Goal: Information Seeking & Learning: Understand process/instructions

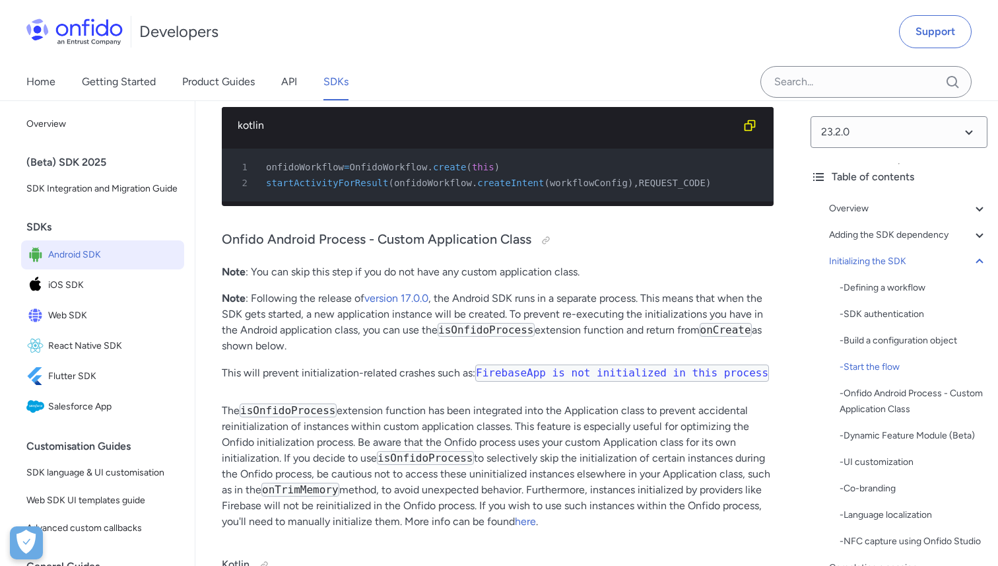
scroll to position [4410, 0]
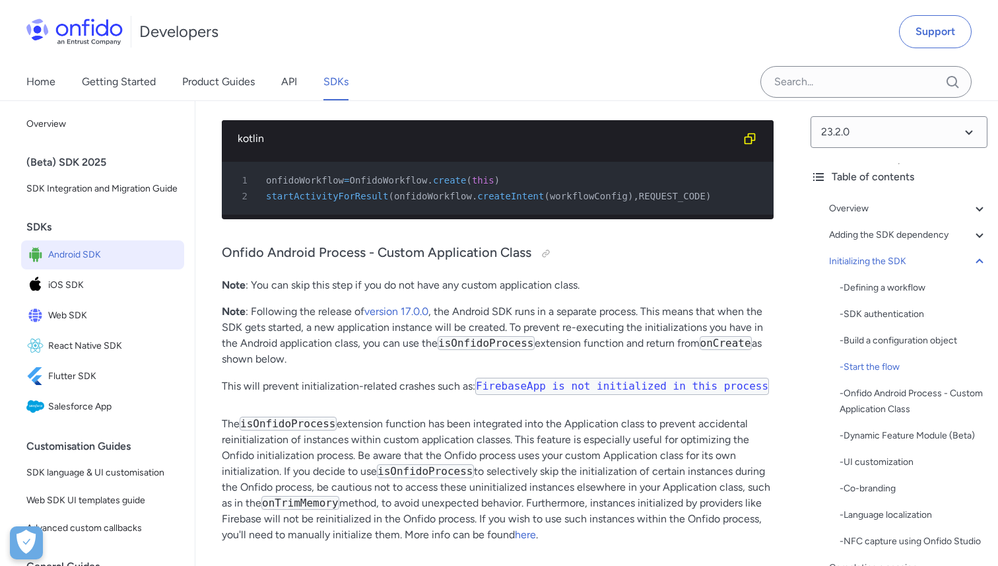
click at [275, 277] on p "Note : You can skip this step if you do not have any custom application class." at bounding box center [498, 285] width 552 height 16
click at [316, 304] on p "Note : Following the release of version 17.0.0 , the Android SDK runs in a sepa…" at bounding box center [498, 335] width 552 height 63
click at [509, 304] on p "Note : Following the release of version 17.0.0 , the Android SDK runs in a sepa…" at bounding box center [498, 335] width 552 height 63
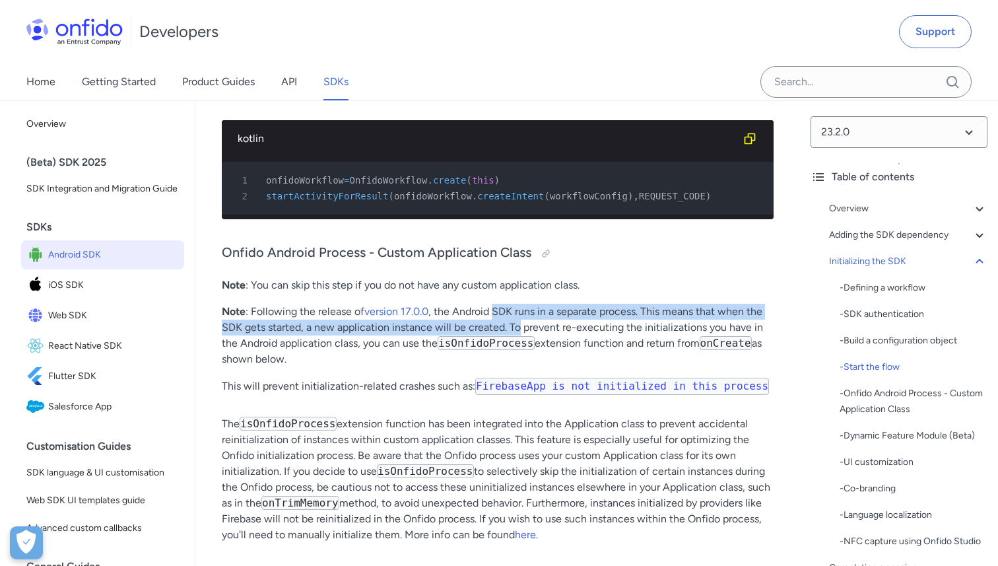
click at [509, 305] on p "Note : Following the release of version 17.0.0 , the Android SDK runs in a sepa…" at bounding box center [498, 335] width 552 height 63
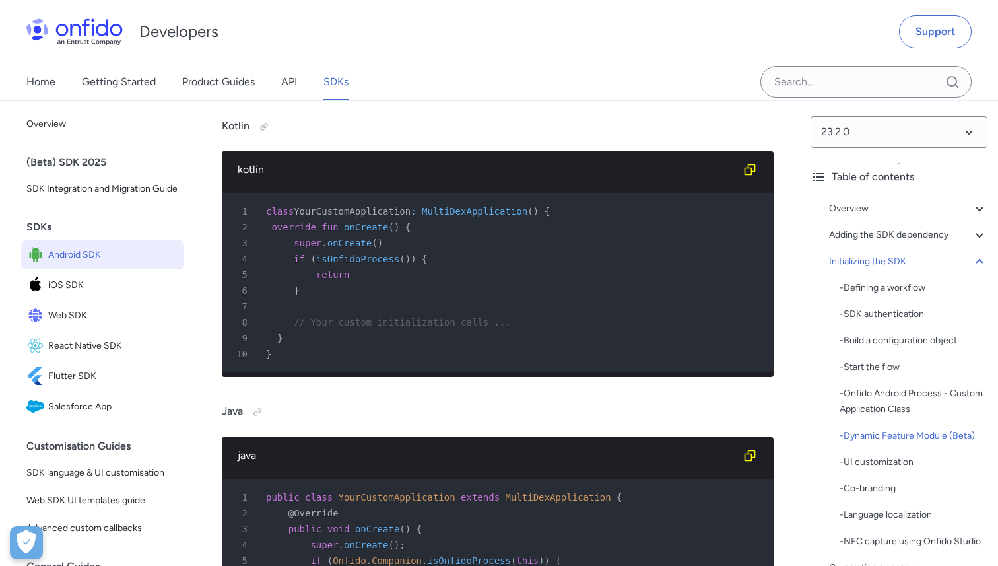
scroll to position [4855, 0]
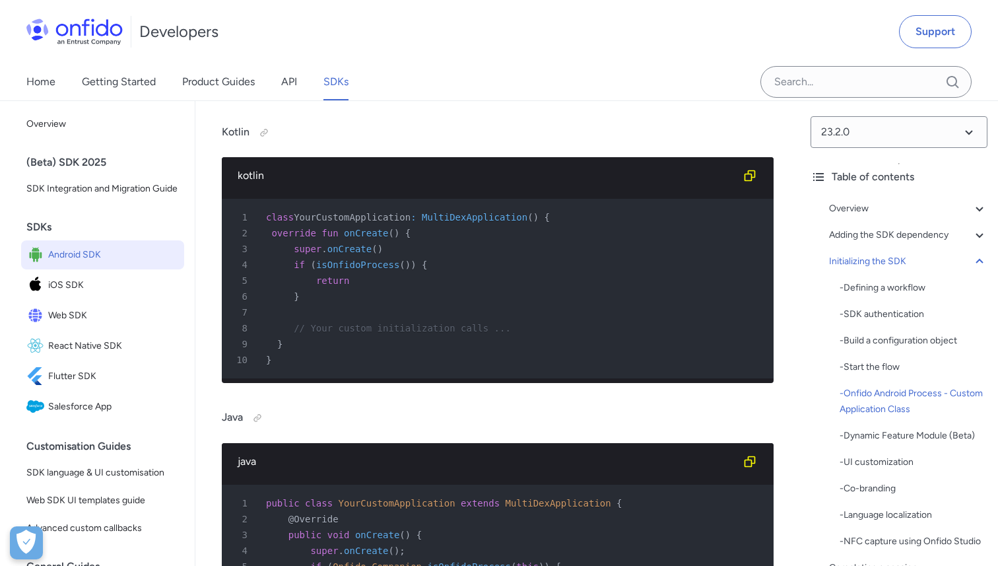
click at [549, 495] on div "1 public class YourCustomApplication extends MultiDexApplication {" at bounding box center [491, 503] width 528 height 16
click at [552, 498] on span "MultiDexApplication" at bounding box center [559, 503] width 106 height 11
copy span "MultiDexApplication"
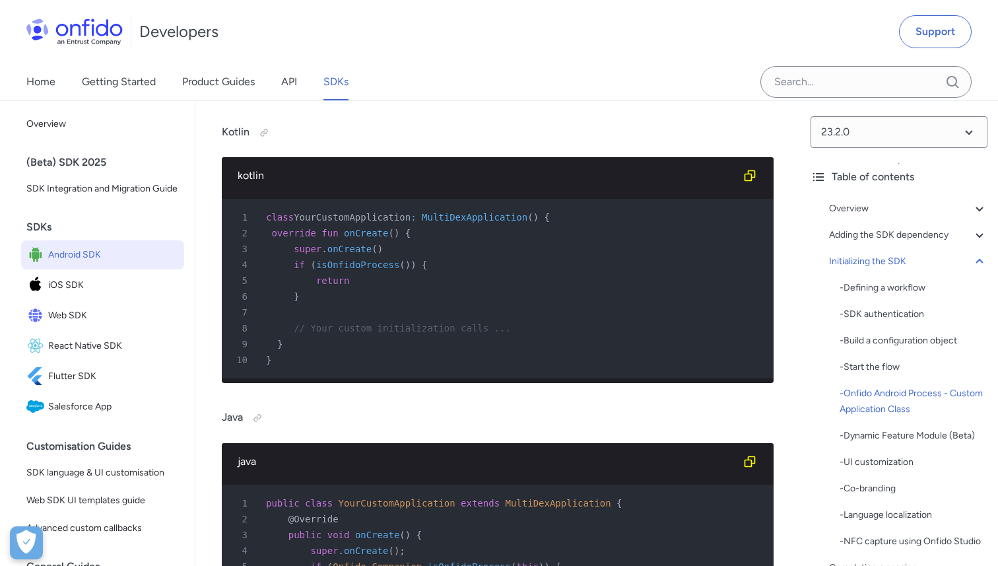
click at [468, 454] on div "java" at bounding box center [487, 462] width 499 height 16
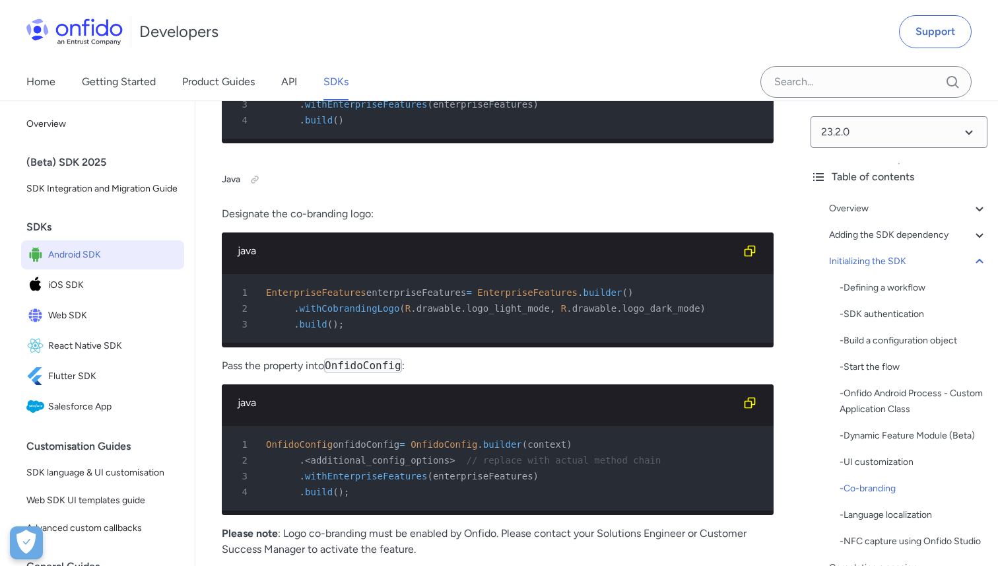
scroll to position [8760, 0]
